Goal: Task Accomplishment & Management: Manage account settings

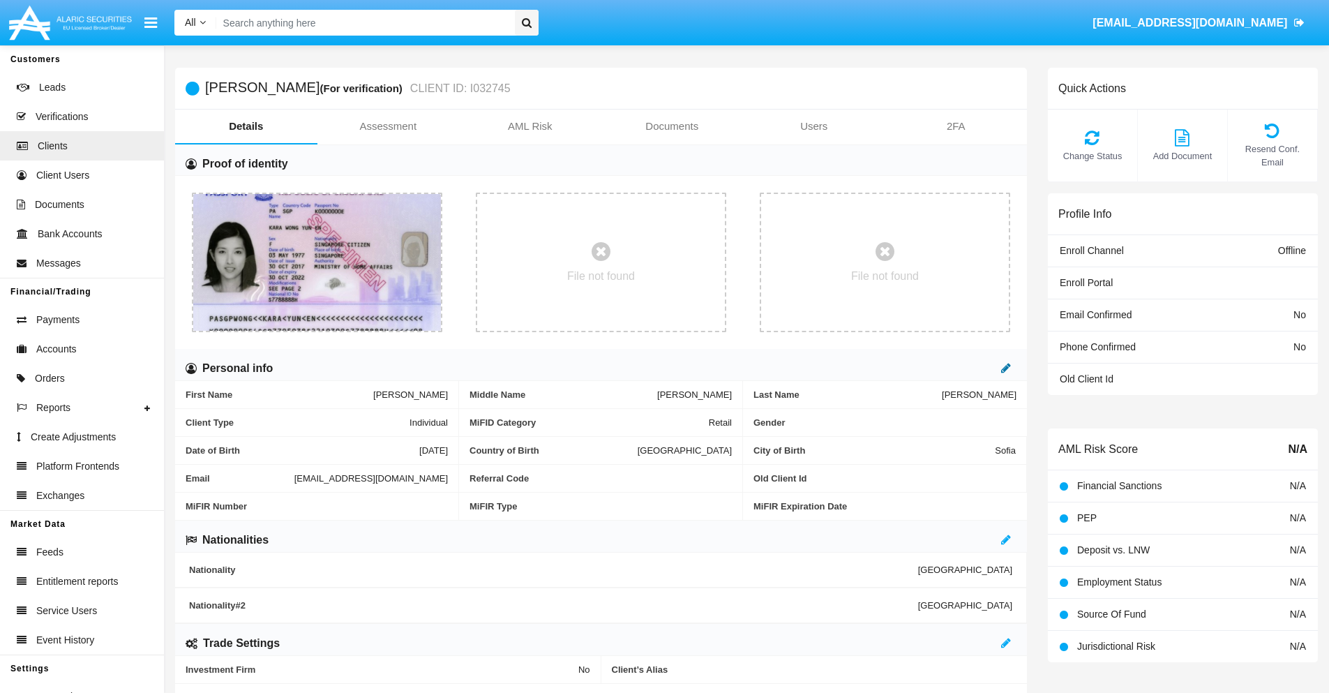
click at [1006, 368] on icon at bounding box center [1006, 367] width 10 height 11
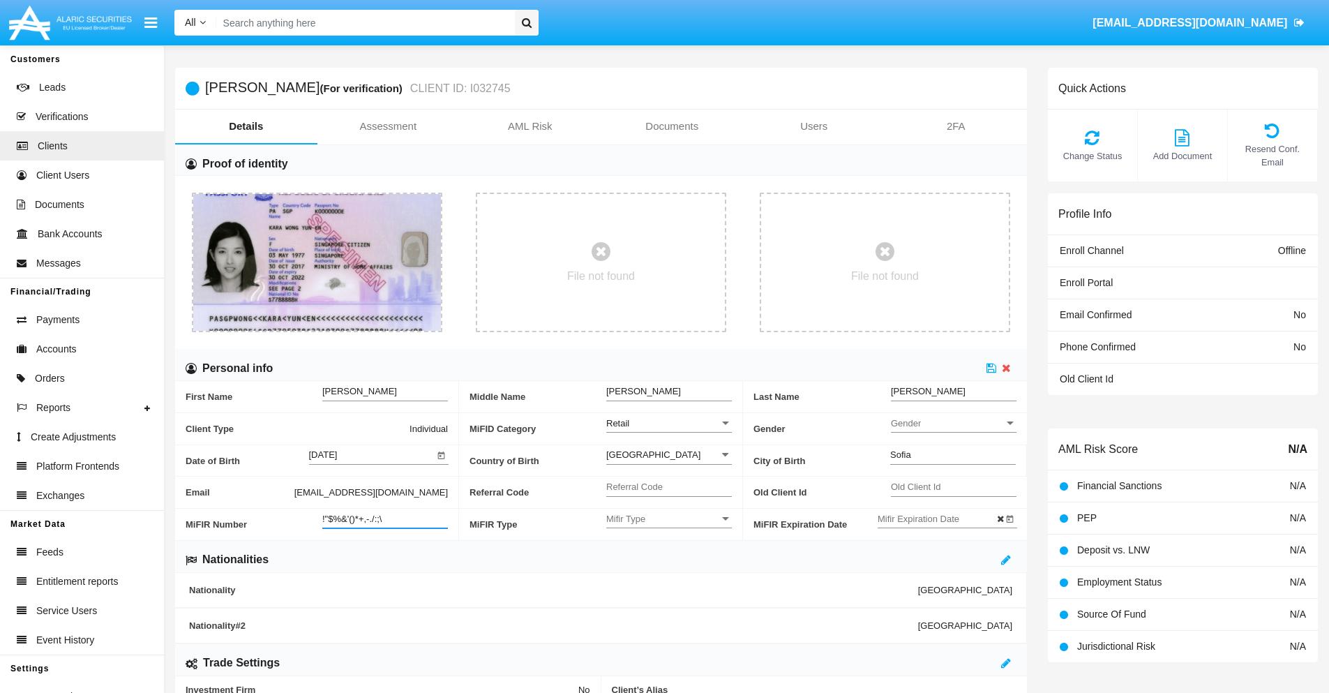
type input "!"$%&'()*+,-./:;\"
click at [991, 368] on icon at bounding box center [991, 367] width 10 height 11
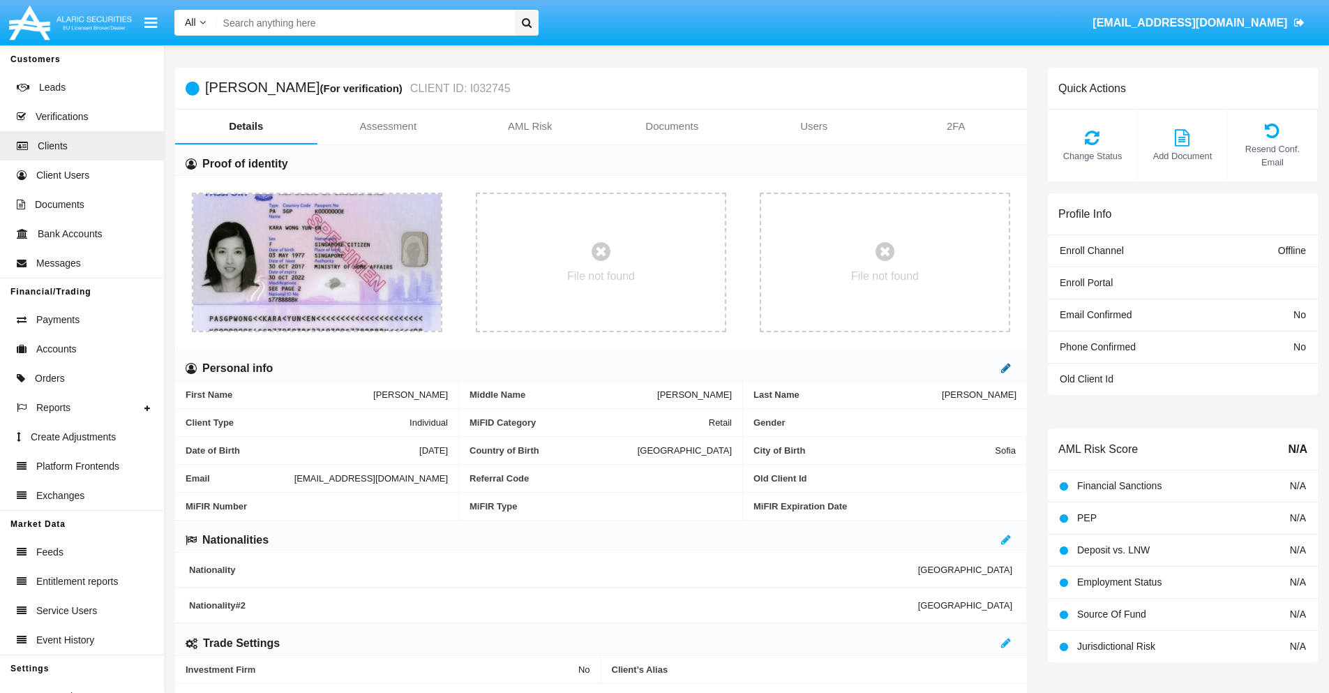
click at [1006, 368] on icon at bounding box center [1006, 367] width 10 height 11
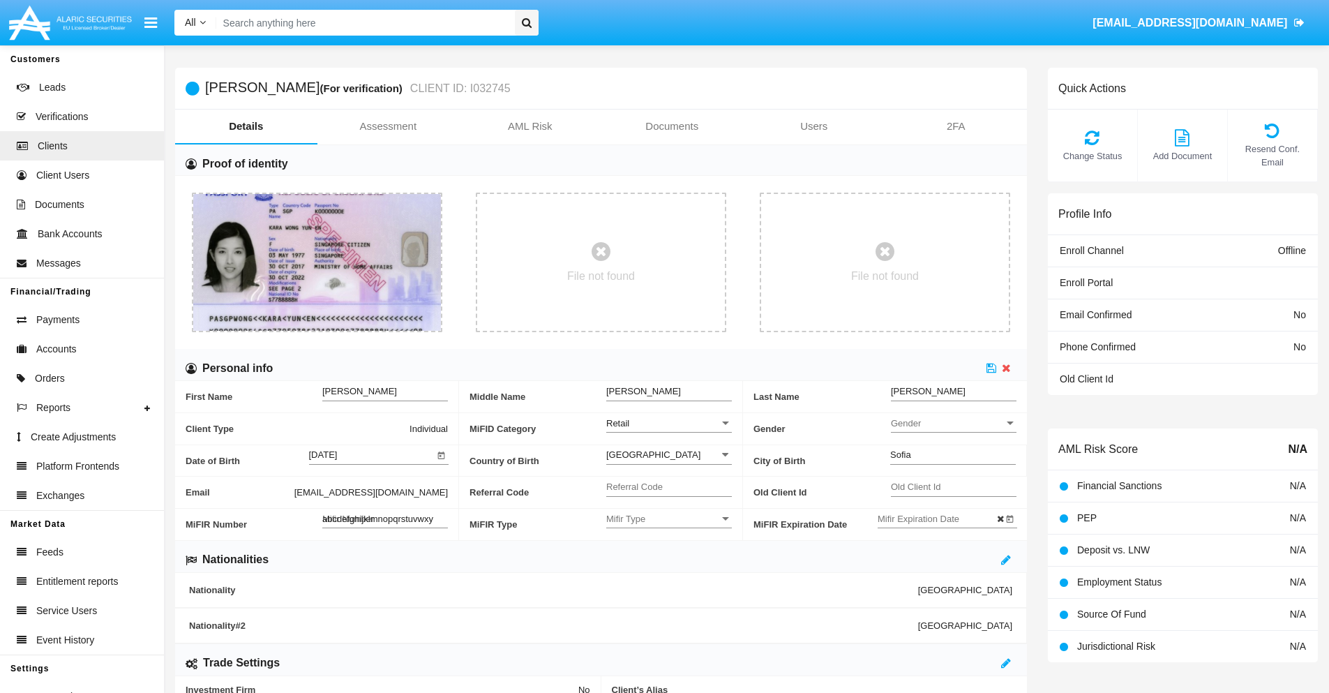
type input "abcdefghijklmnopqrstuvwxyz"
click at [991, 368] on icon at bounding box center [991, 367] width 10 height 11
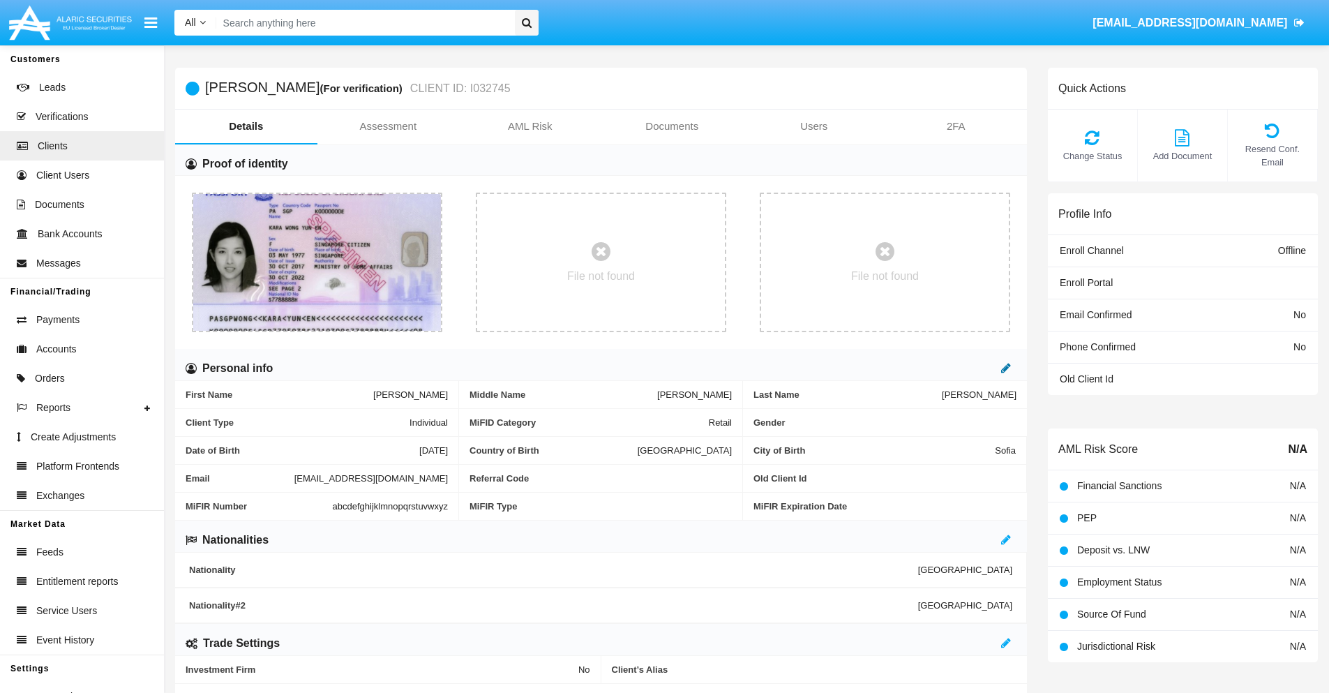
click at [1006, 368] on icon at bounding box center [1006, 367] width 10 height 11
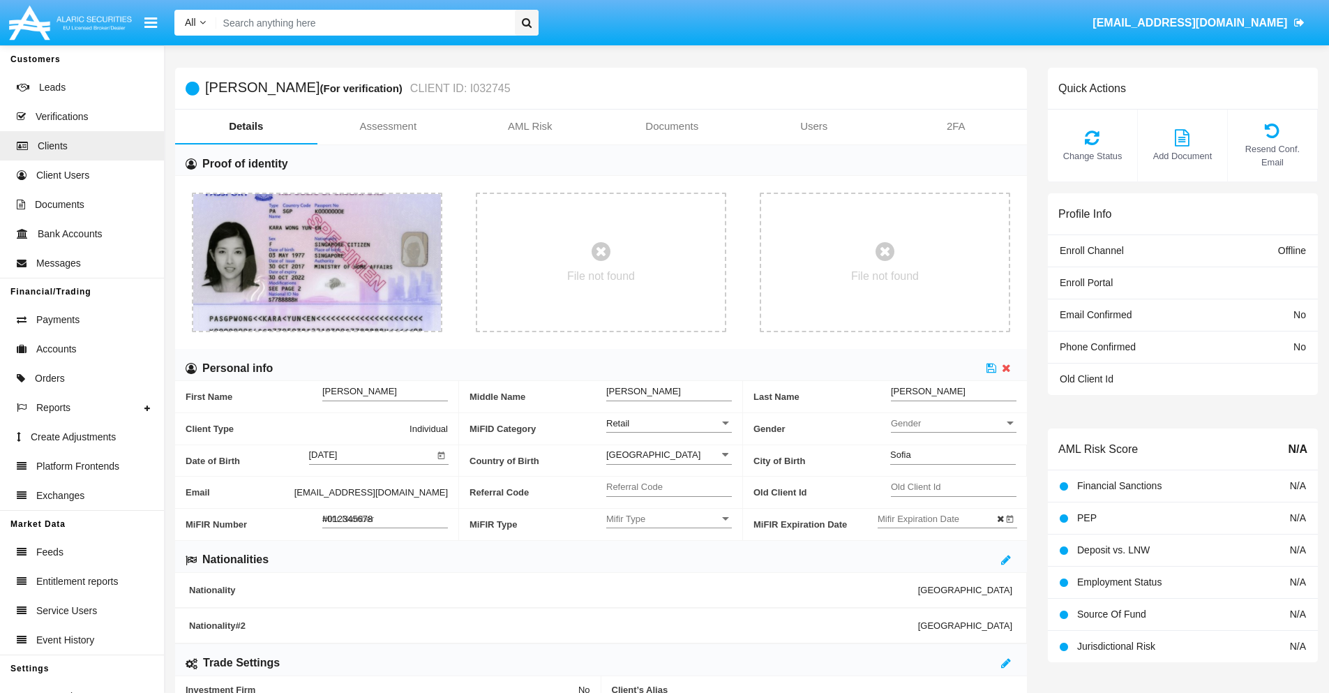
type input "#0123456789"
click at [991, 368] on icon at bounding box center [991, 367] width 10 height 11
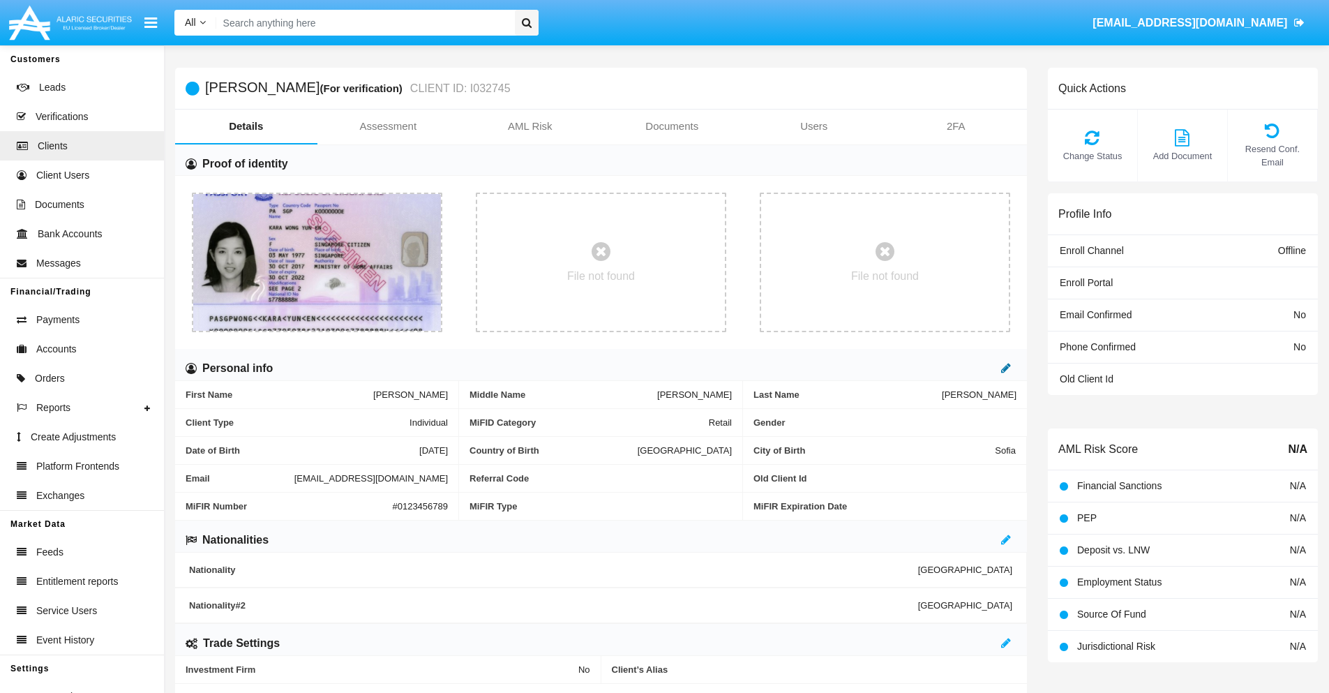
click at [1006, 368] on icon at bounding box center [1006, 367] width 10 height 11
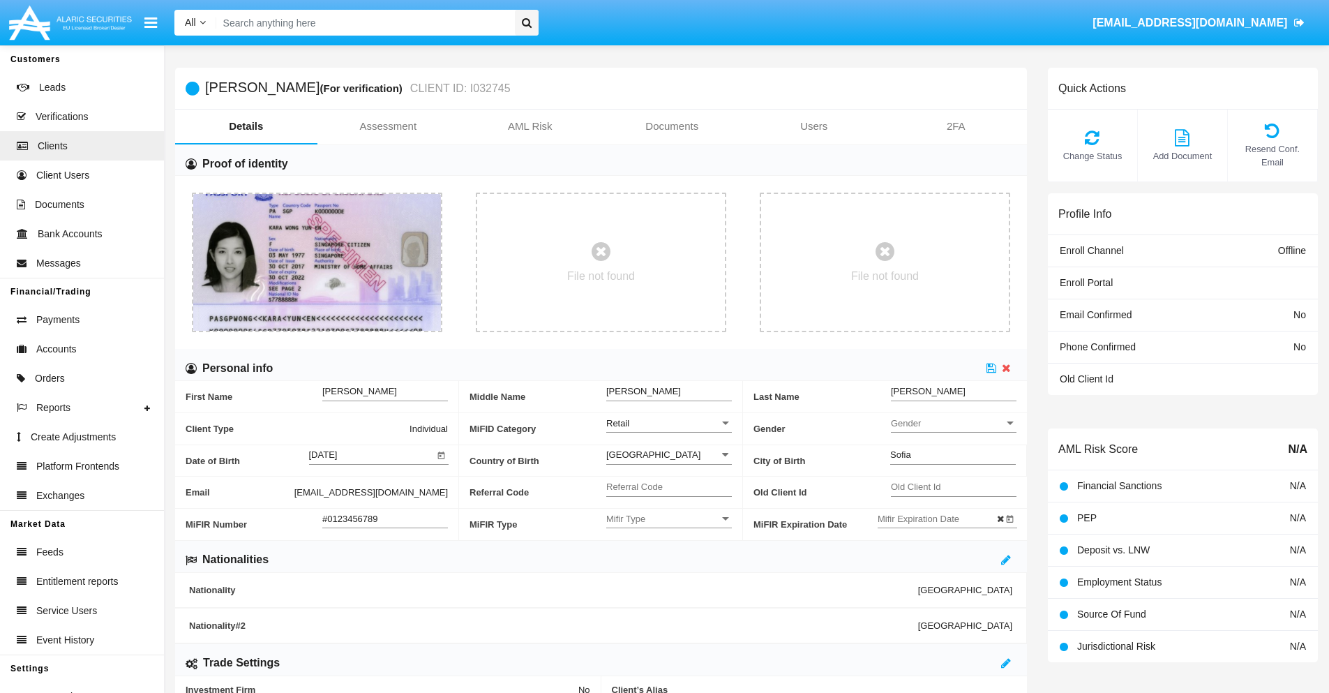
click at [385, 518] on input "#0123456789" at bounding box center [385, 519] width 126 height 12
click at [991, 368] on icon at bounding box center [991, 367] width 10 height 11
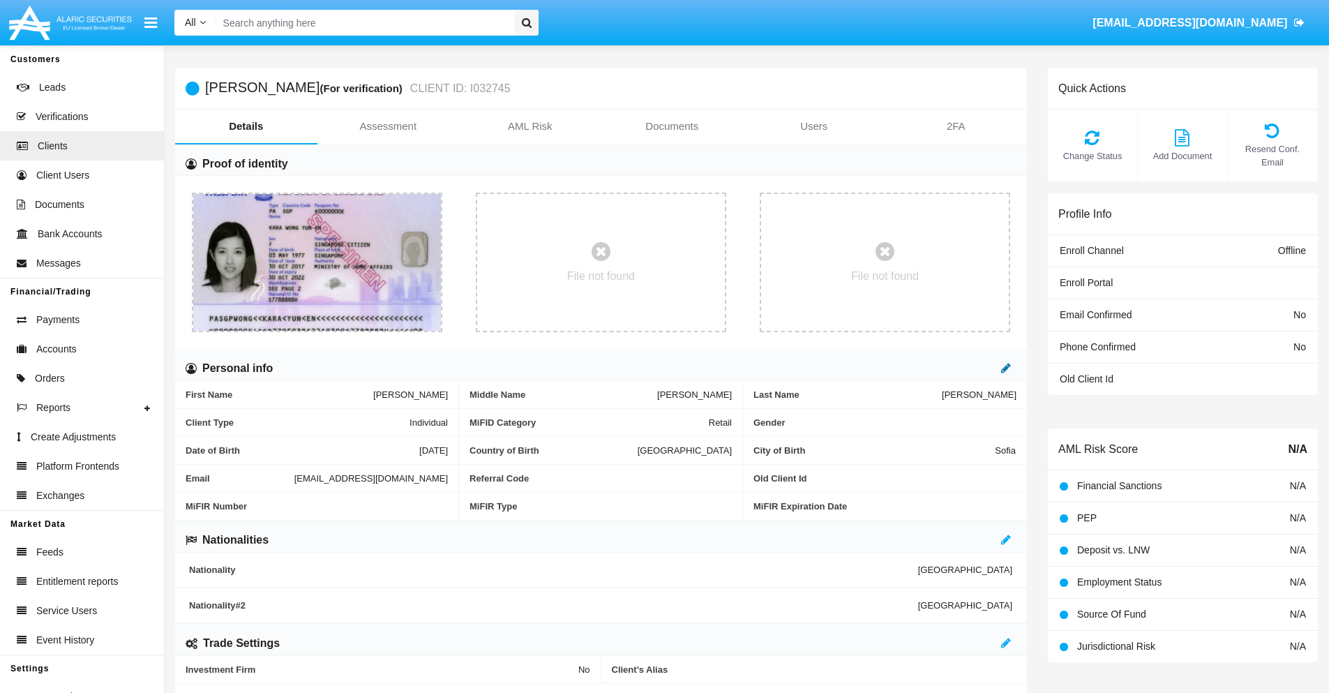
click at [1006, 368] on icon at bounding box center [1006, 367] width 10 height 11
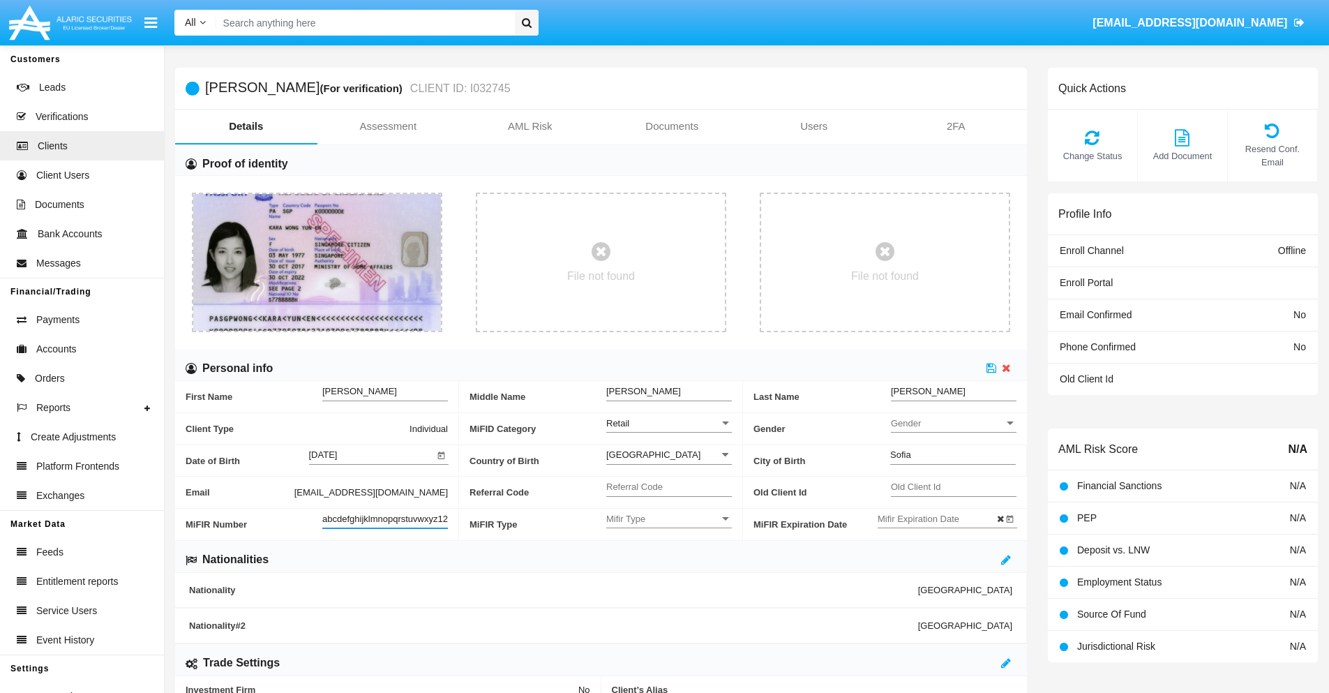
scroll to position [0, 10]
type input "abcdefghijklmnopqrstuvwxyz1234"
click at [991, 368] on icon at bounding box center [991, 367] width 10 height 11
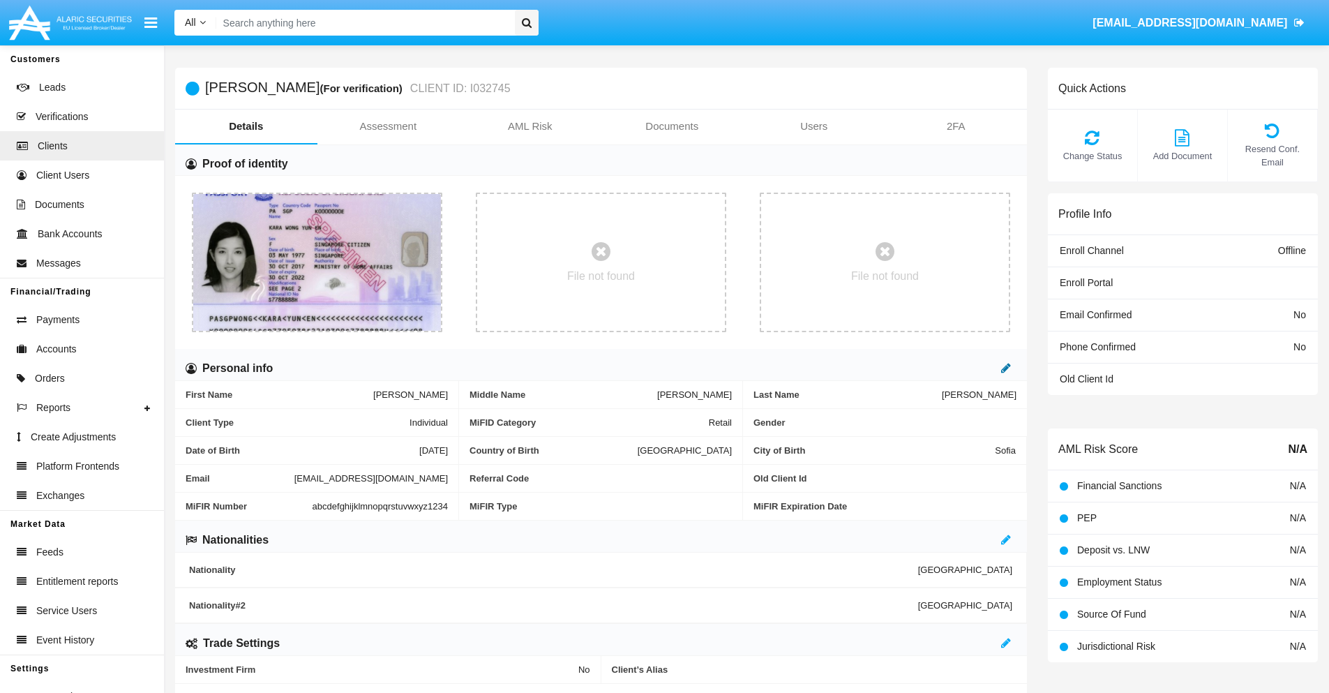
click at [1006, 368] on icon at bounding box center [1006, 367] width 10 height 11
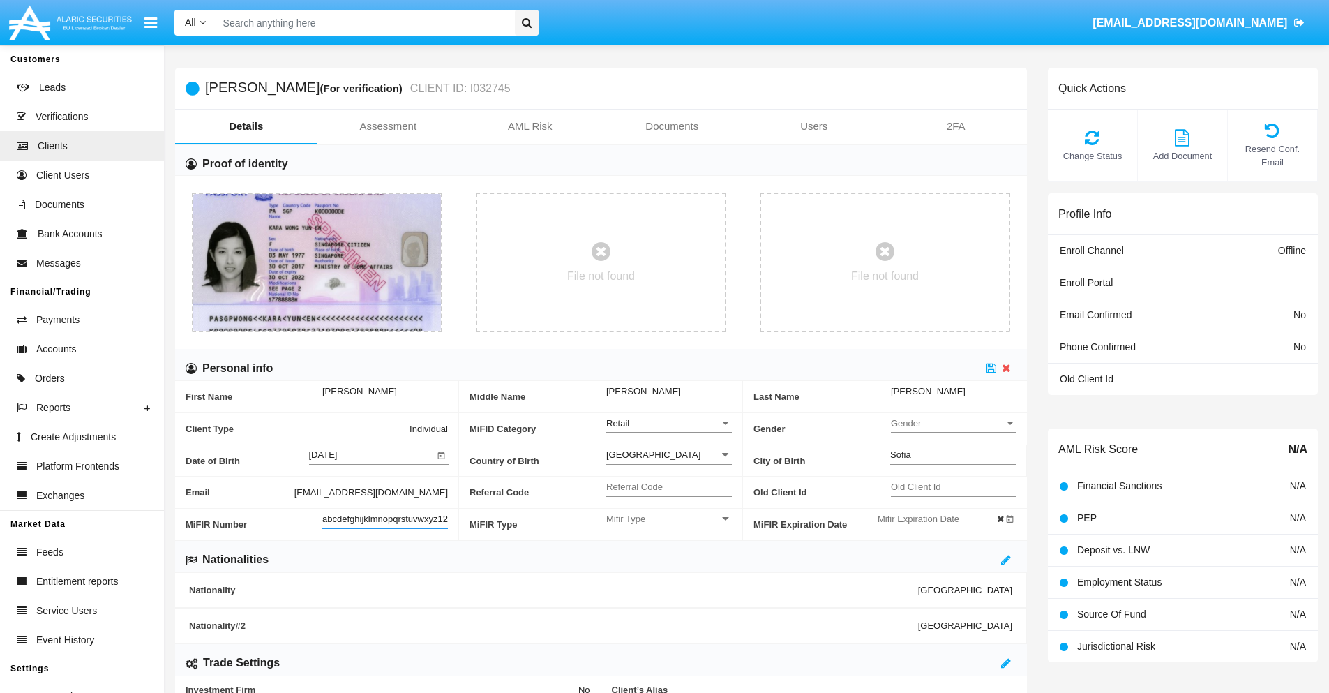
scroll to position [0, 15]
type input "abcdefghijklmnopqrstuvwxyz12345"
click at [991, 368] on icon at bounding box center [991, 367] width 10 height 11
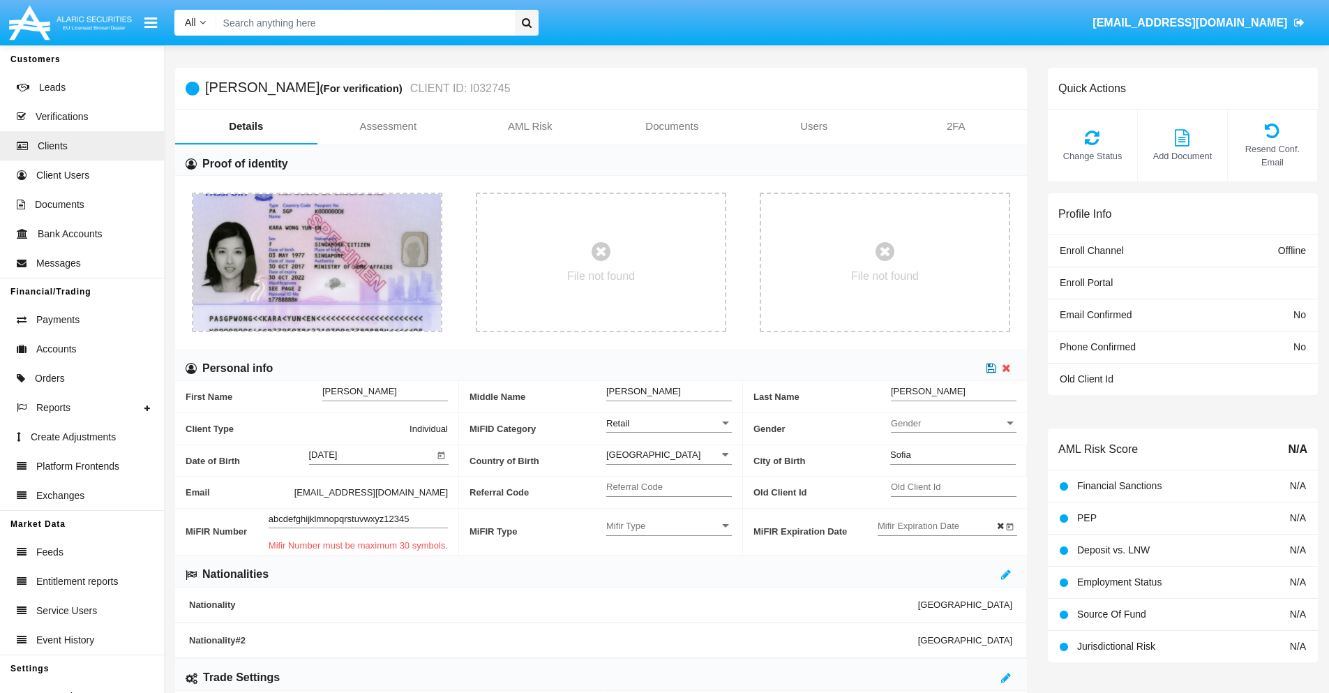
scroll to position [0, 0]
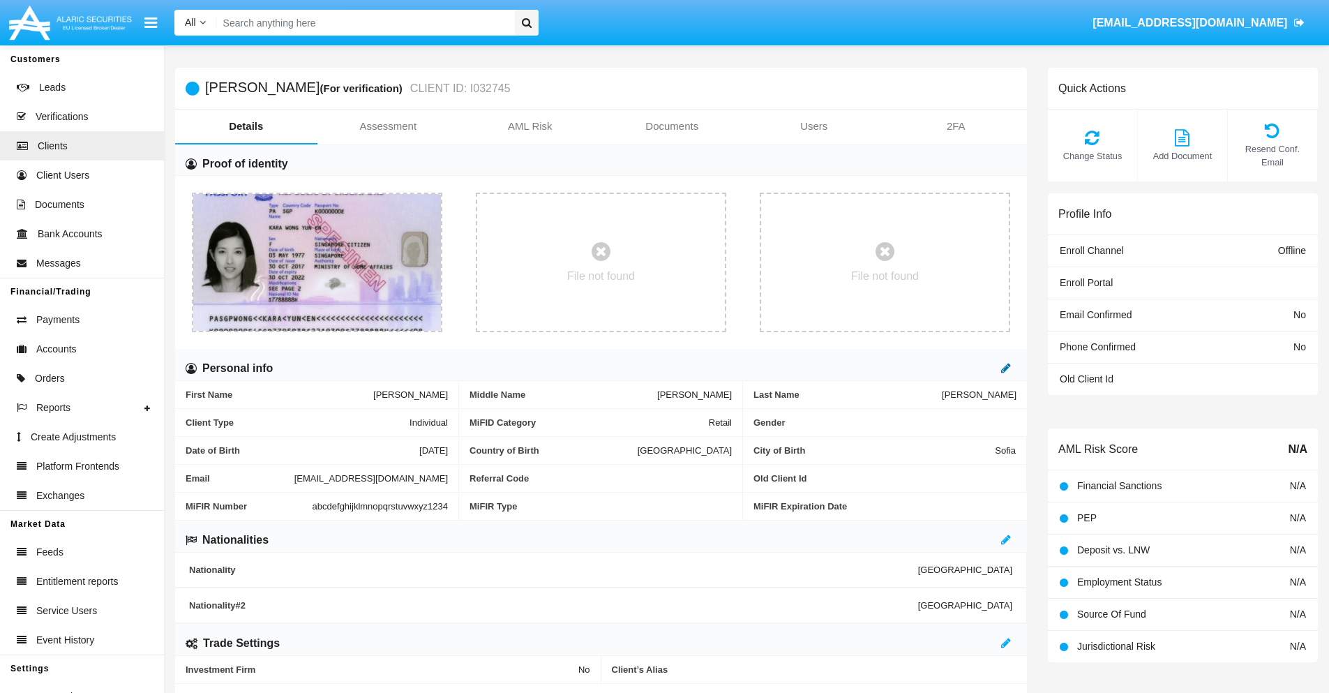
click at [1006, 368] on icon at bounding box center [1006, 367] width 10 height 11
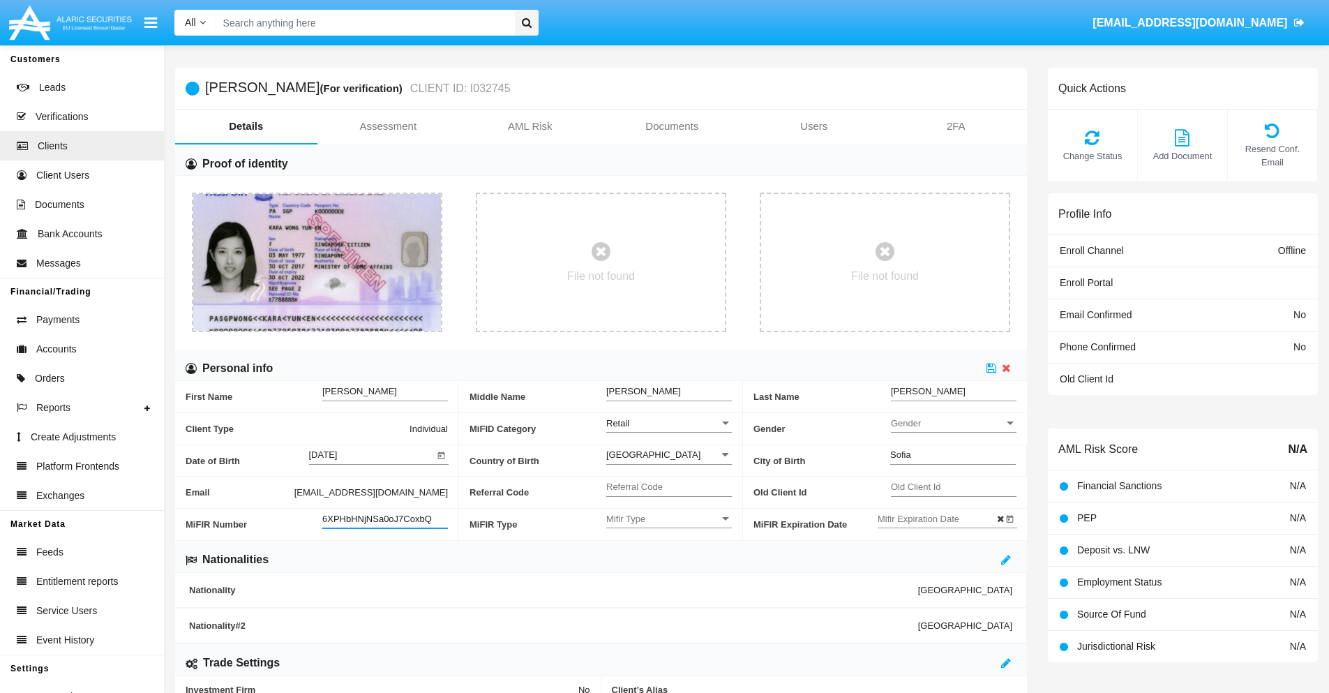
type input "6XPHbHNjNSa0oJ7CoxbQ"
click at [669, 518] on span "Mifir Type" at bounding box center [662, 519] width 113 height 12
click at [669, 553] on span "CONCAT" at bounding box center [669, 553] width 126 height 27
click at [939, 518] on input "Mifir Expiration Date" at bounding box center [940, 519] width 126 height 12
click at [919, 283] on span "OCT 2025" at bounding box center [907, 284] width 31 height 11
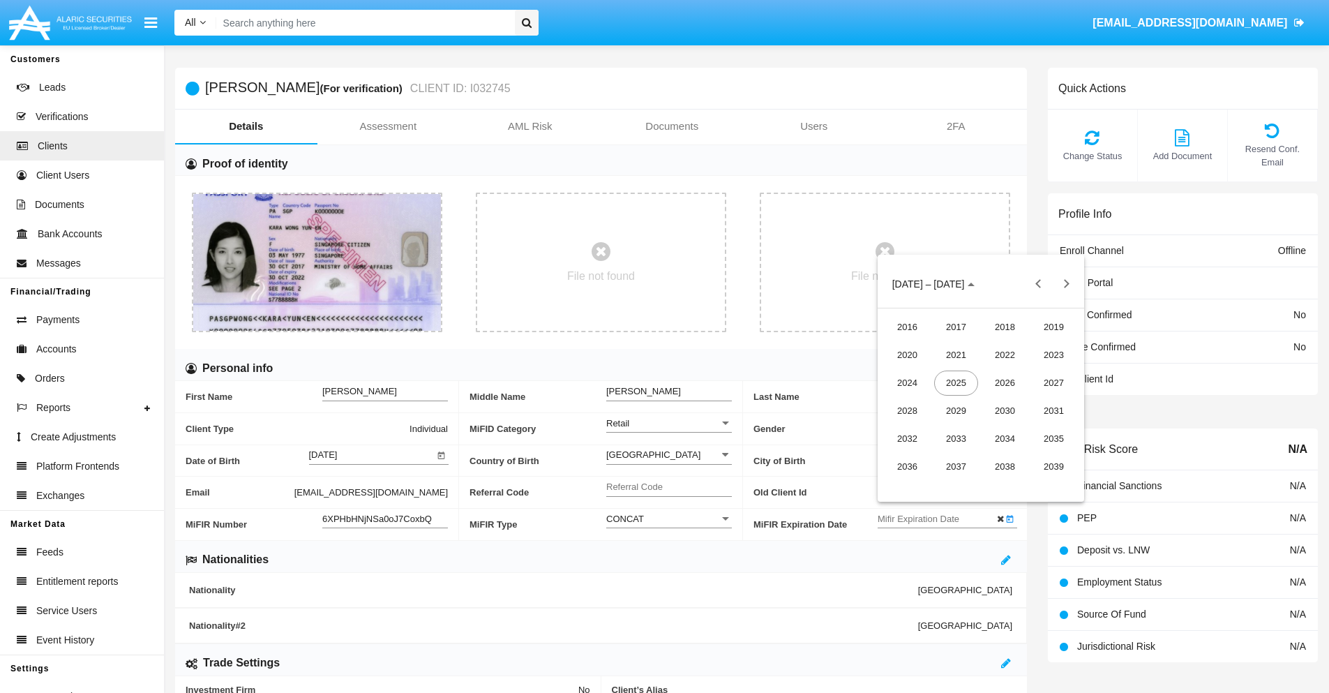
click at [1004, 410] on div "2030" at bounding box center [1005, 410] width 44 height 25
click at [907, 354] on div "JAN" at bounding box center [907, 354] width 44 height 25
click at [952, 372] on div "1" at bounding box center [952, 371] width 25 height 25
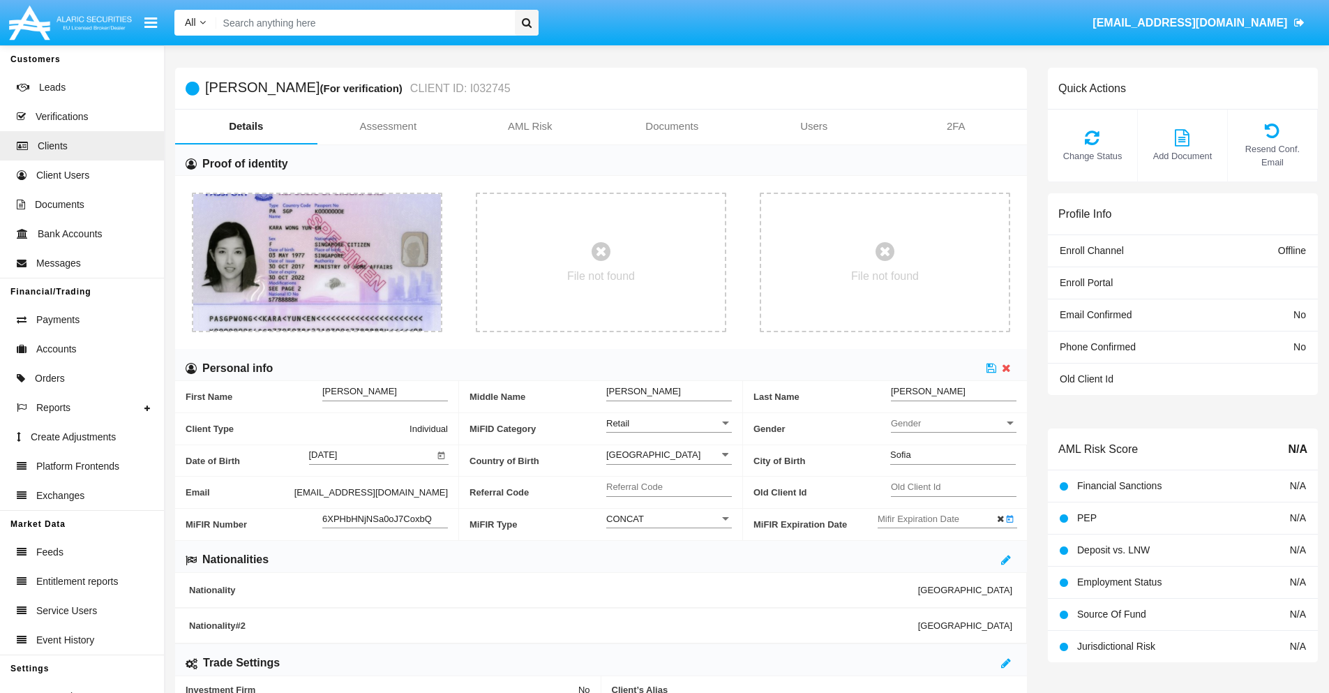
type input "[DATE]"
click at [991, 368] on icon at bounding box center [991, 367] width 10 height 11
